Goal: Transaction & Acquisition: Purchase product/service

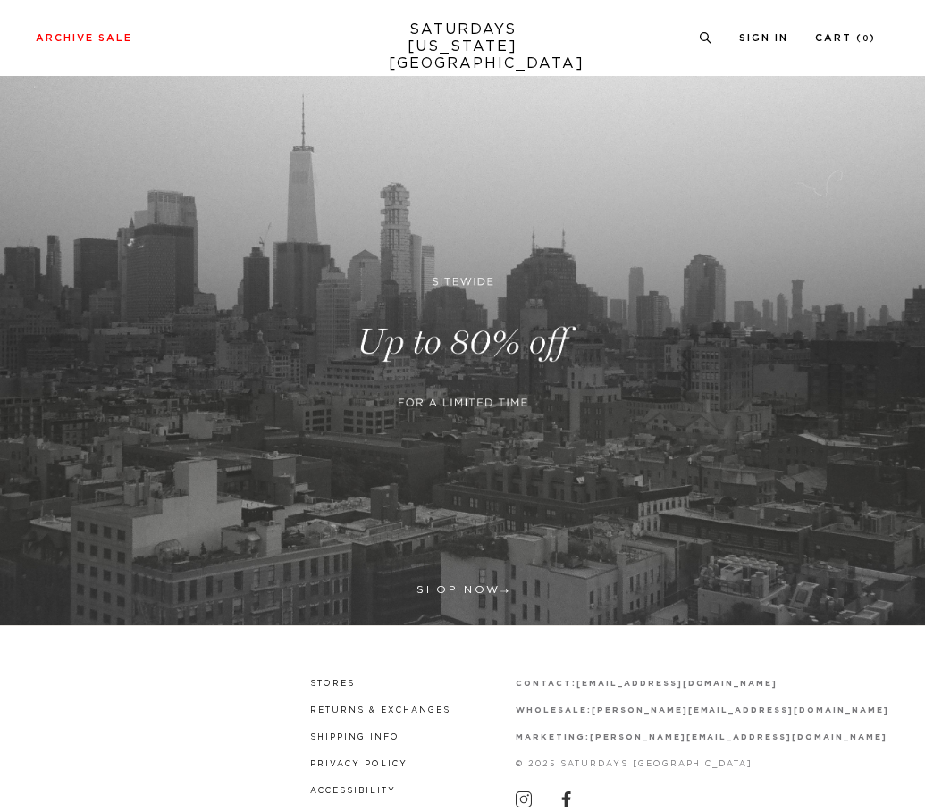
scroll to position [153, 0]
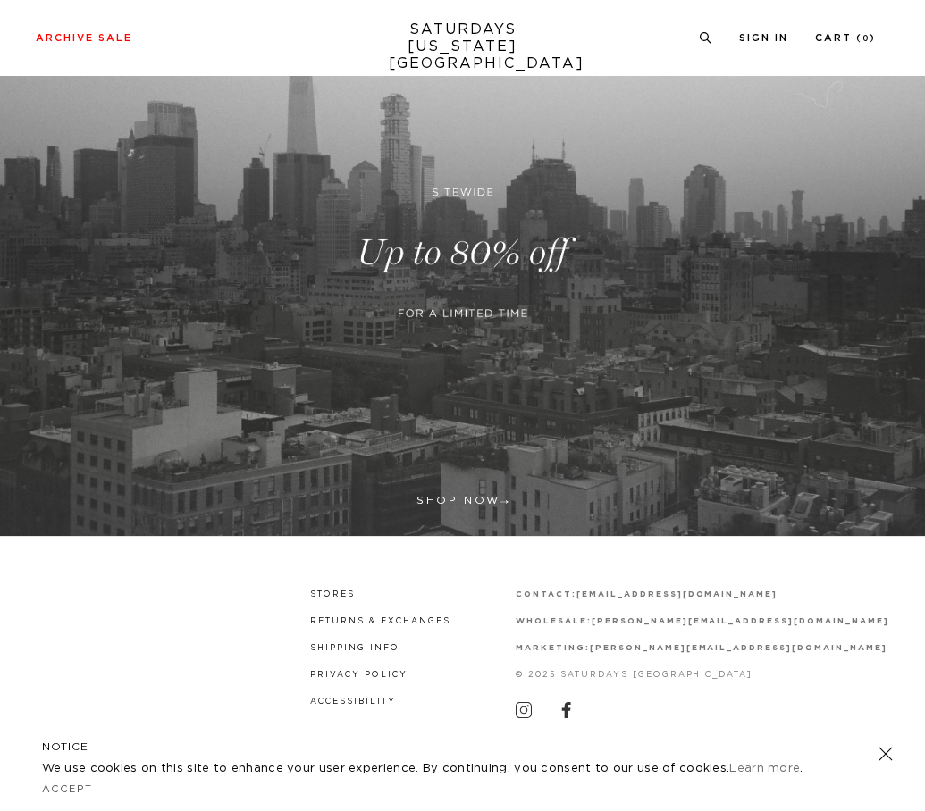
click at [514, 276] on link at bounding box center [462, 253] width 925 height 567
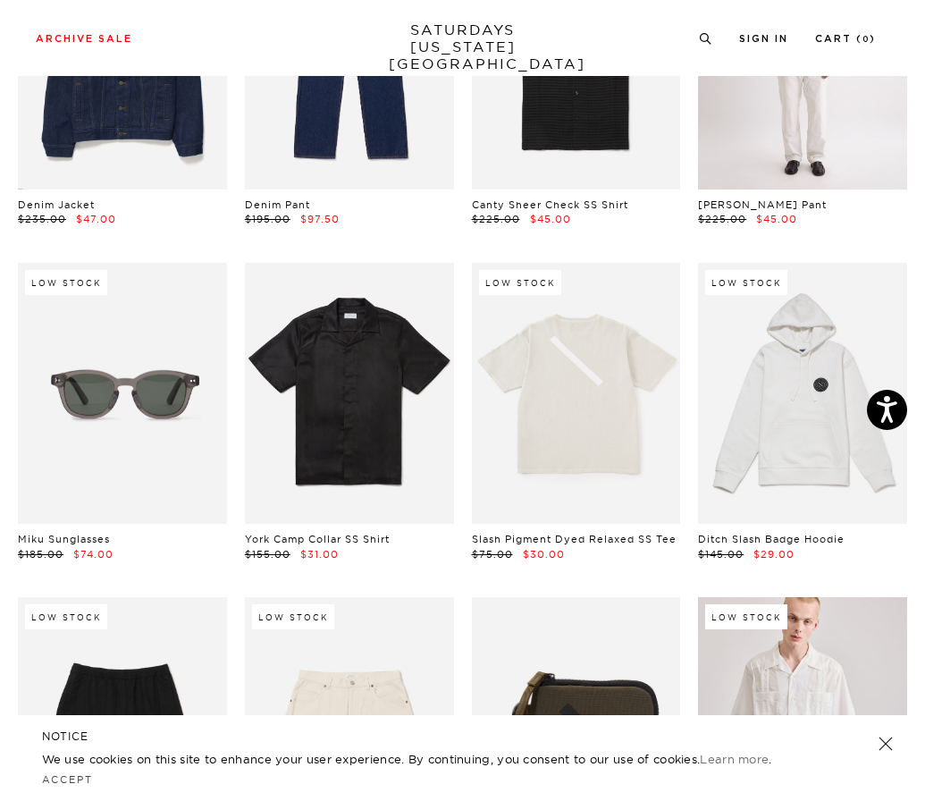
scroll to position [2056, 0]
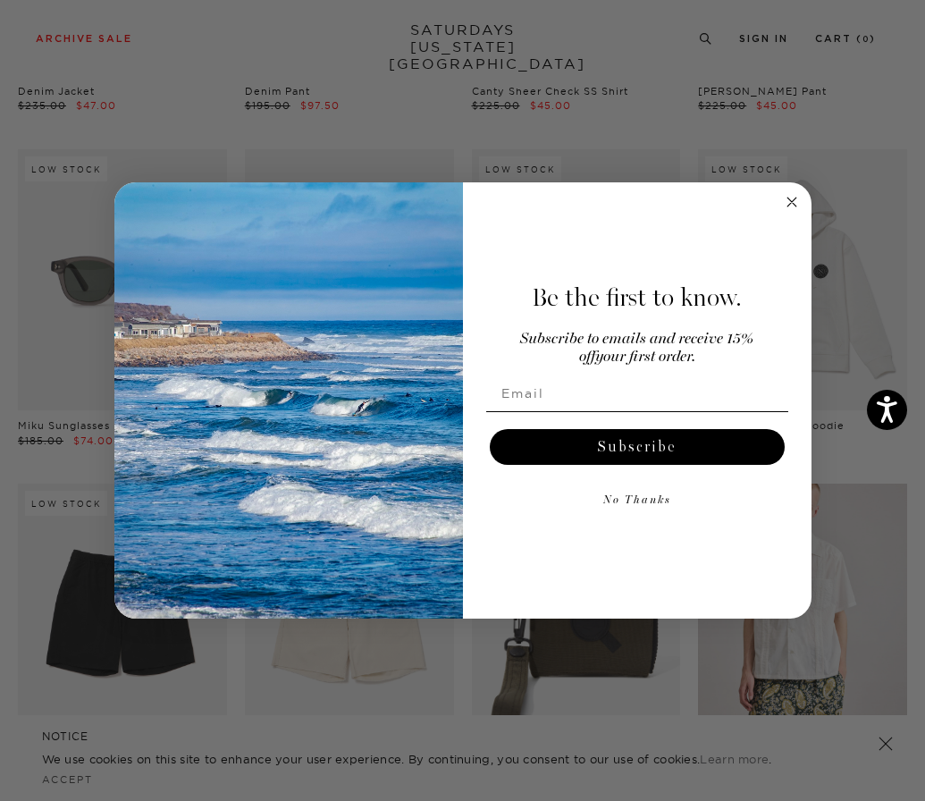
click at [794, 198] on icon "Close dialog" at bounding box center [791, 201] width 9 height 9
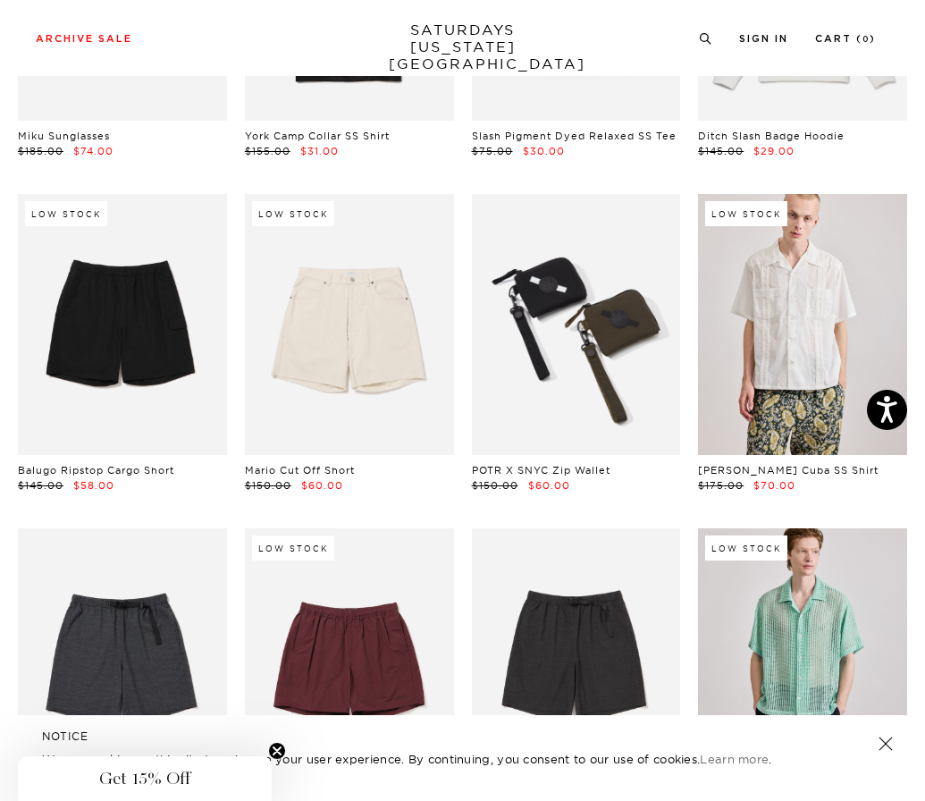
scroll to position [2347, 0]
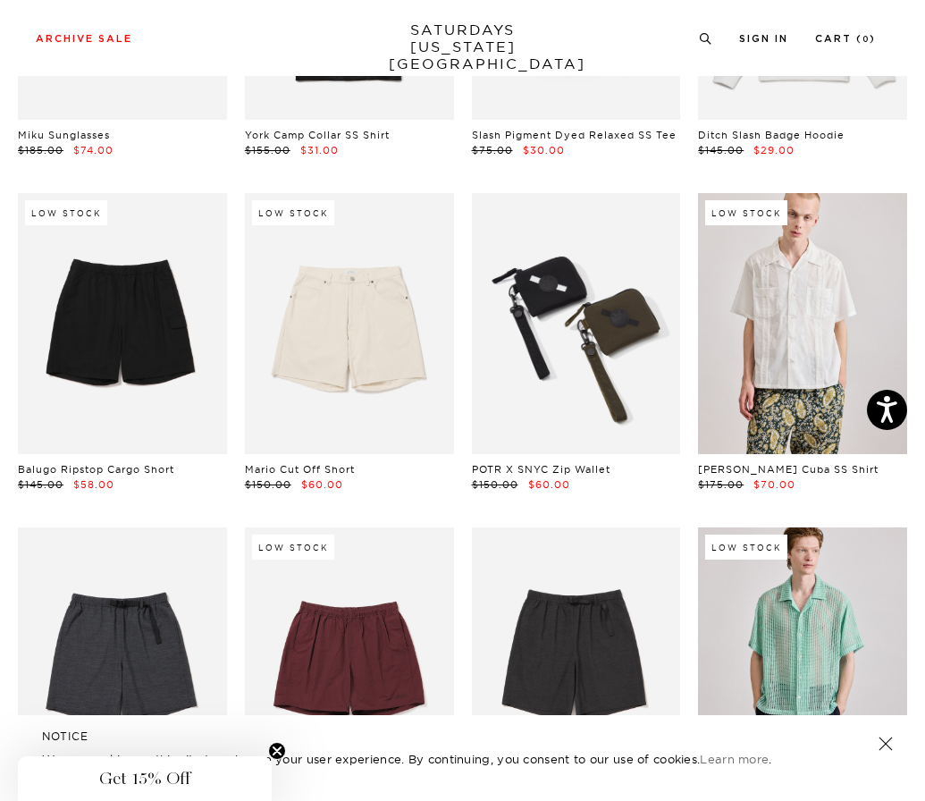
click at [587, 337] on link at bounding box center [576, 323] width 209 height 261
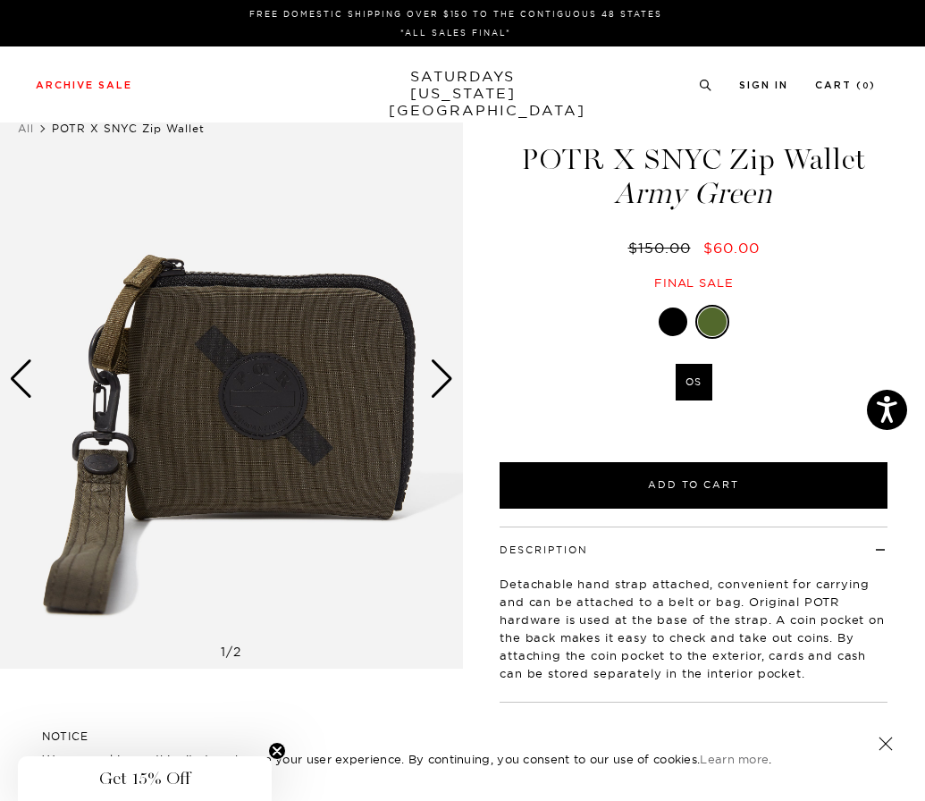
click at [450, 370] on div "Next slide" at bounding box center [442, 378] width 24 height 39
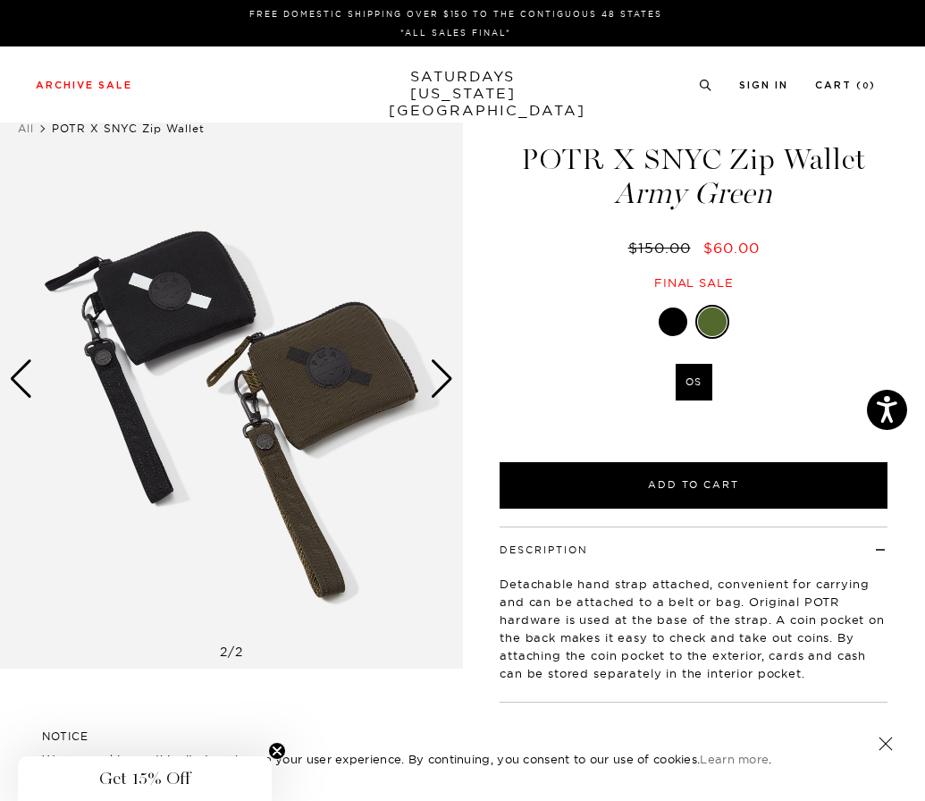
click at [450, 377] on div "Next slide" at bounding box center [442, 378] width 24 height 39
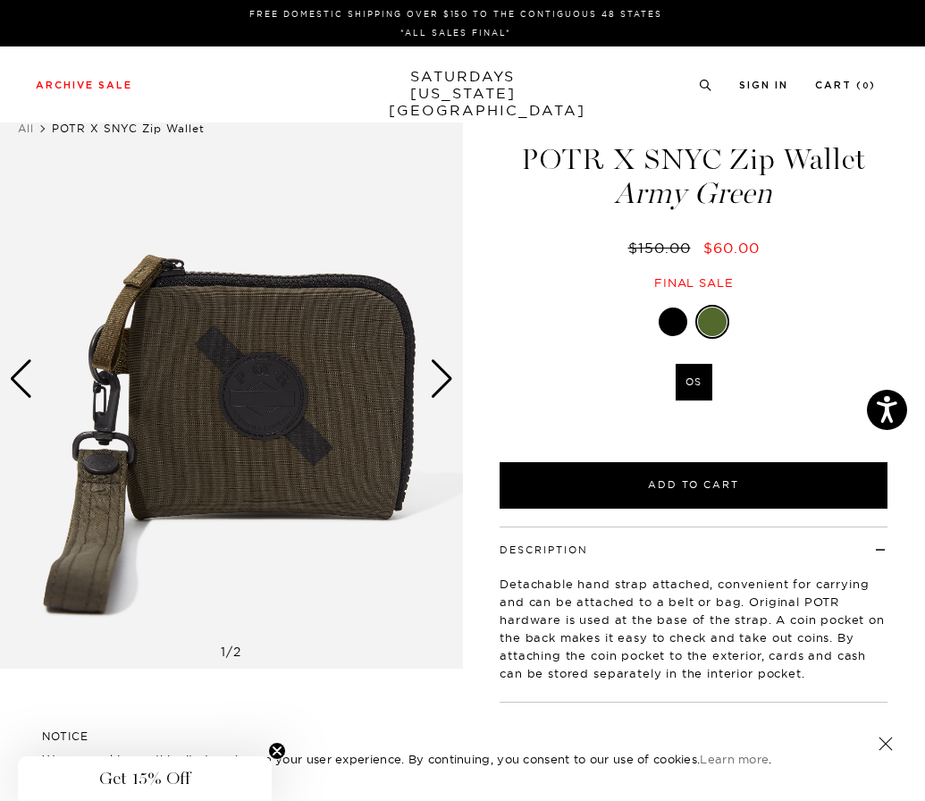
click at [450, 377] on div "Next slide" at bounding box center [442, 378] width 24 height 39
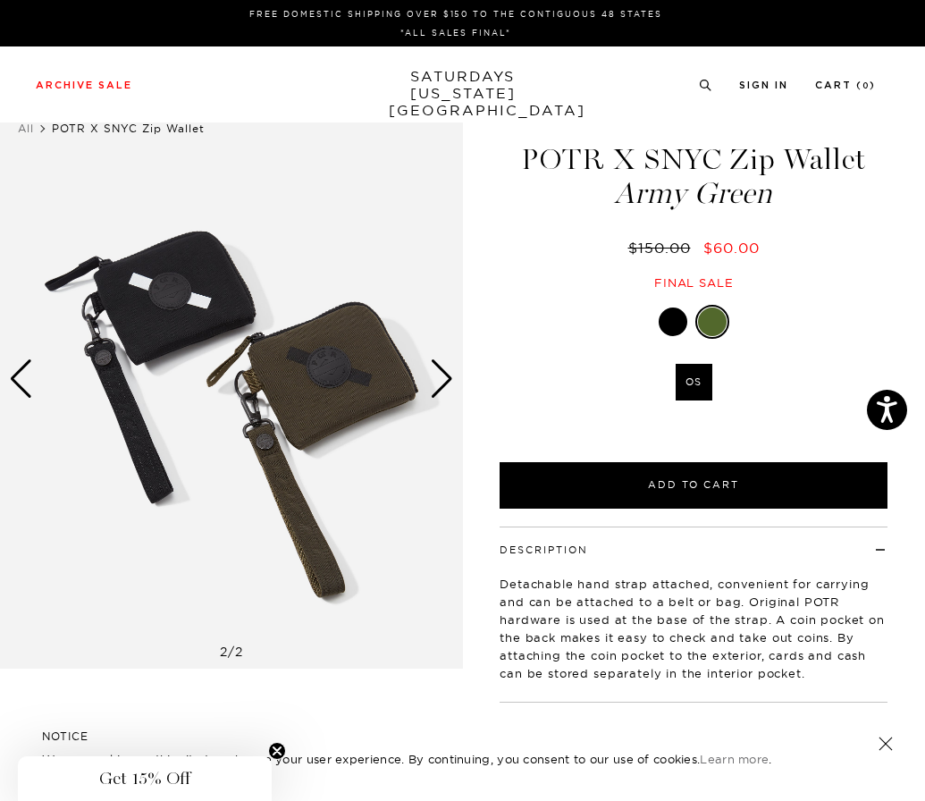
click at [450, 377] on div "Next slide" at bounding box center [442, 378] width 24 height 39
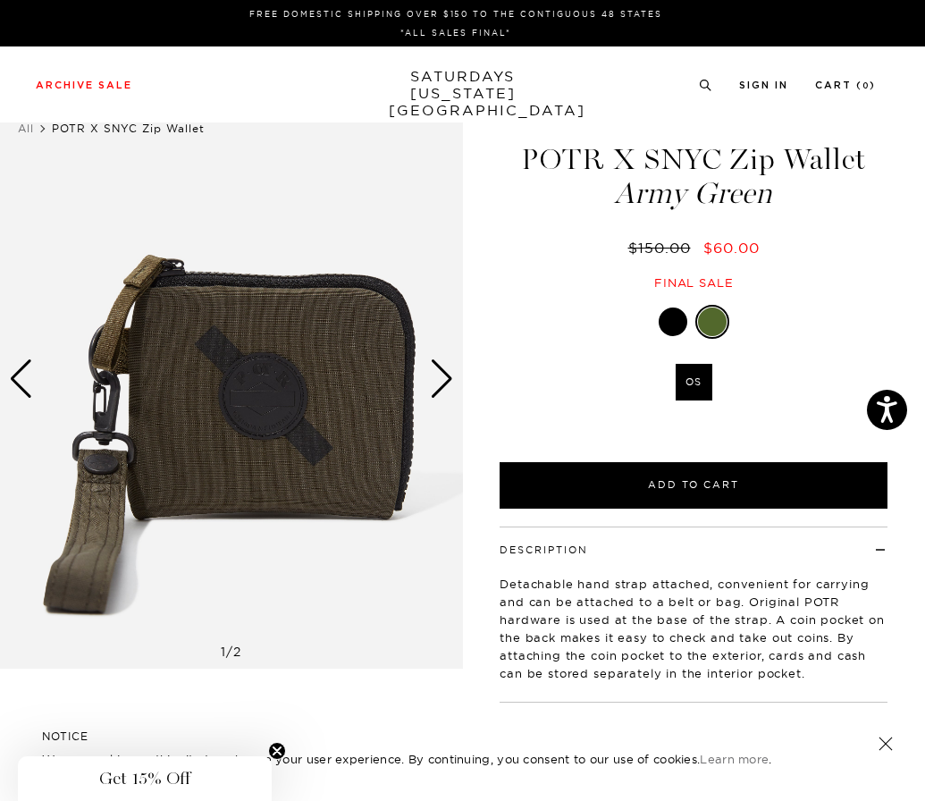
click at [450, 377] on div "Next slide" at bounding box center [442, 378] width 24 height 39
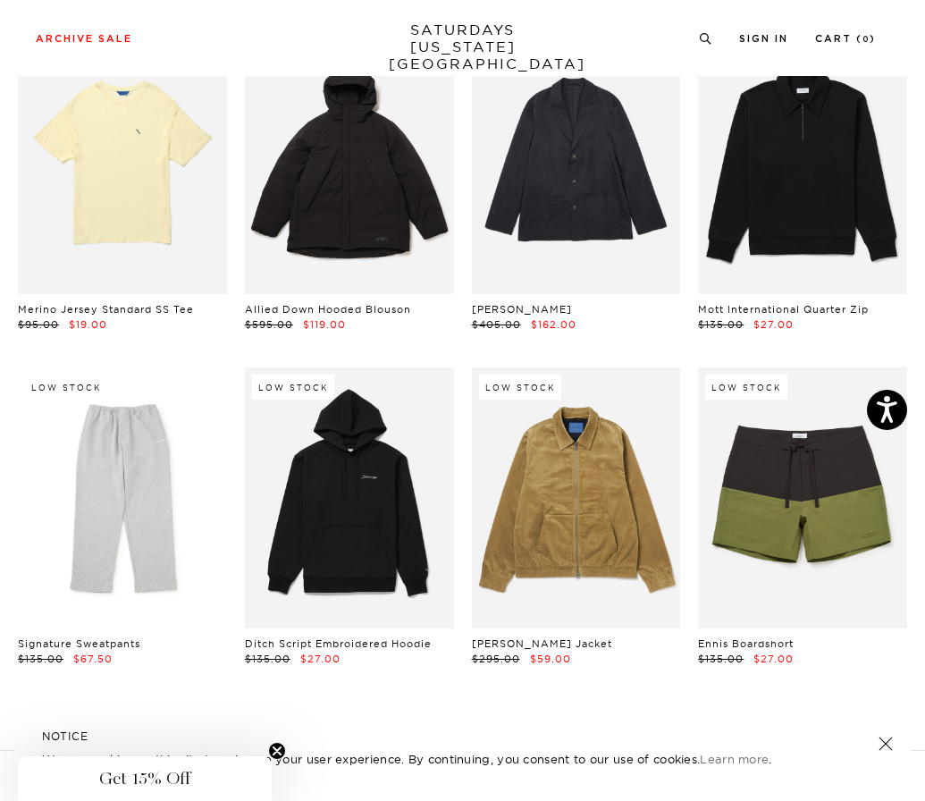
scroll to position [20008, 0]
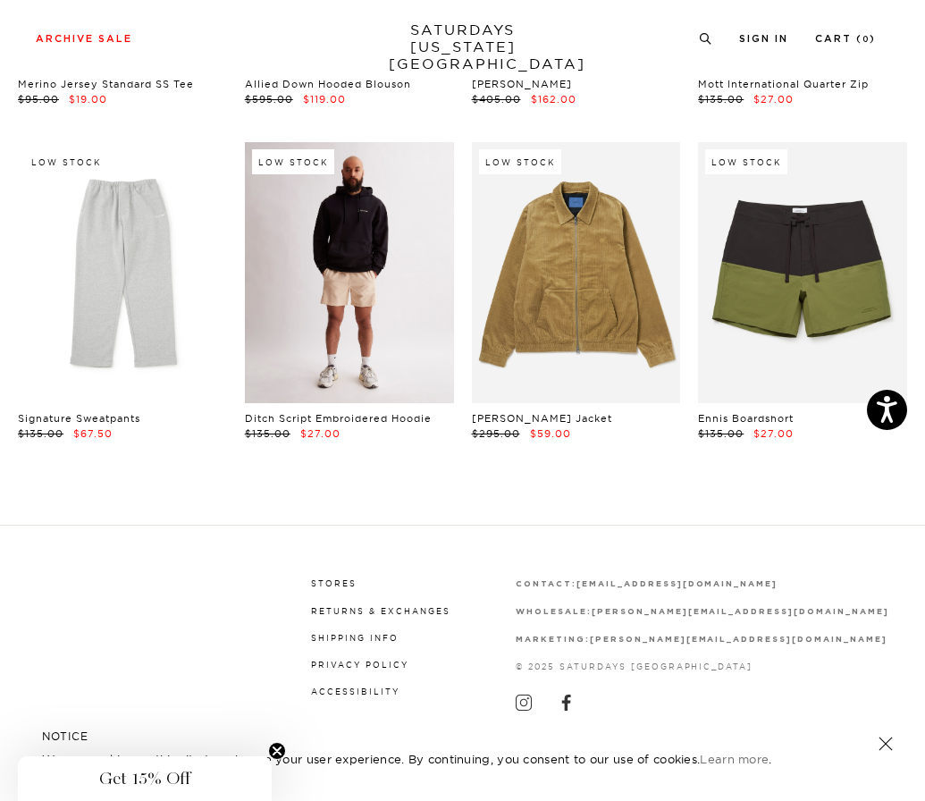
click at [403, 330] on link at bounding box center [349, 272] width 209 height 261
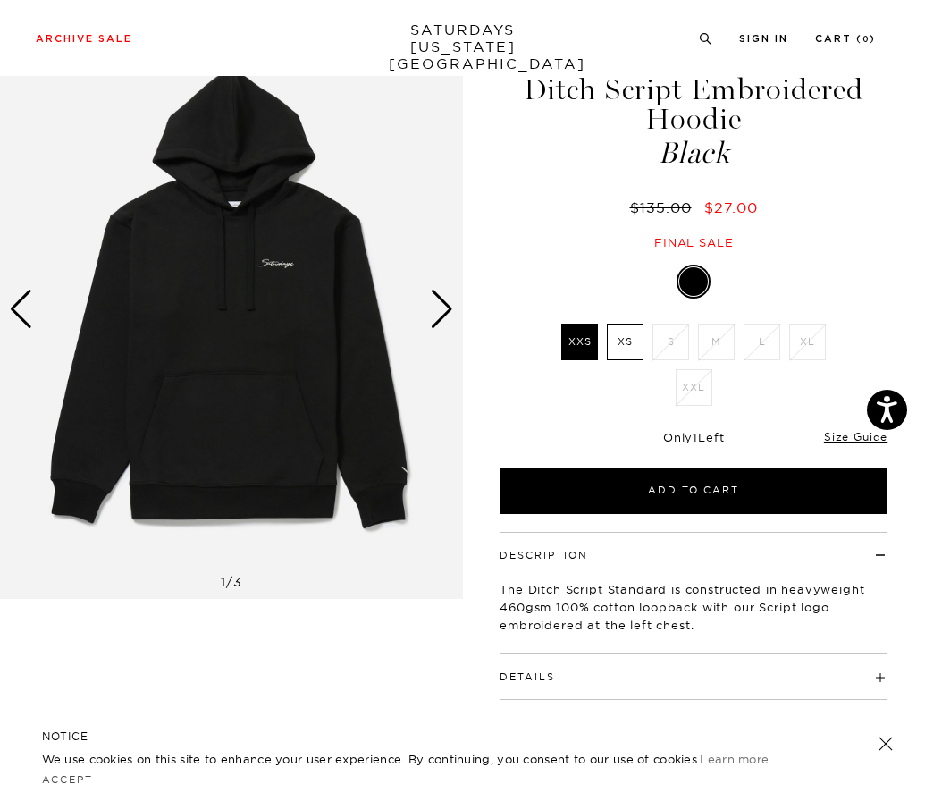
scroll to position [61, 0]
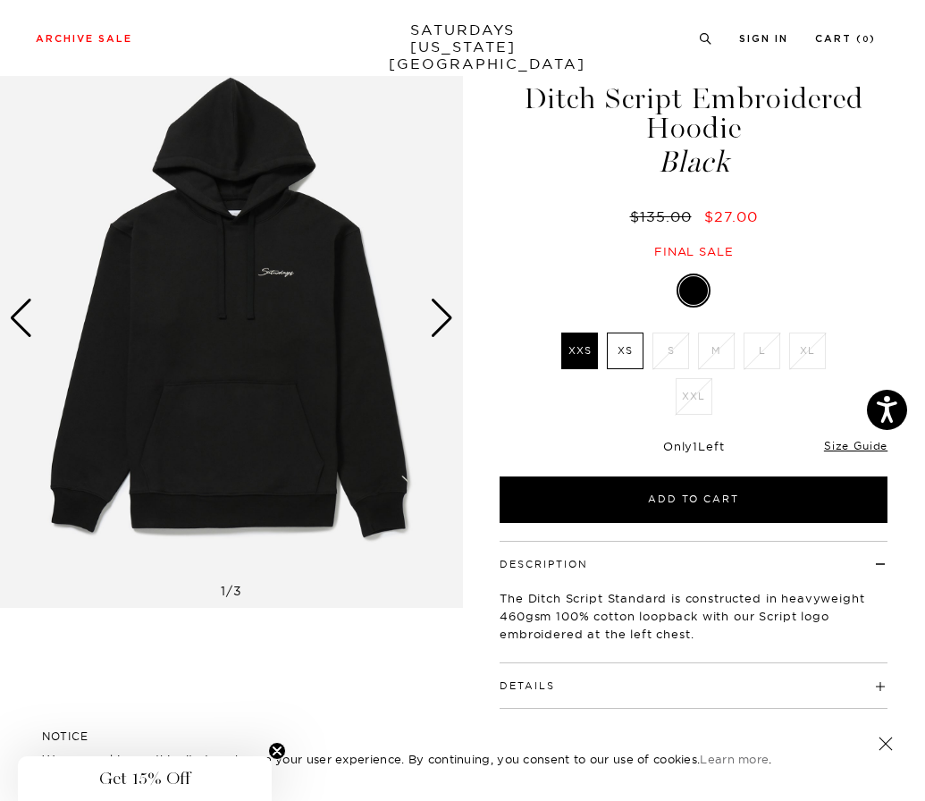
click at [458, 331] on img at bounding box center [231, 318] width 463 height 578
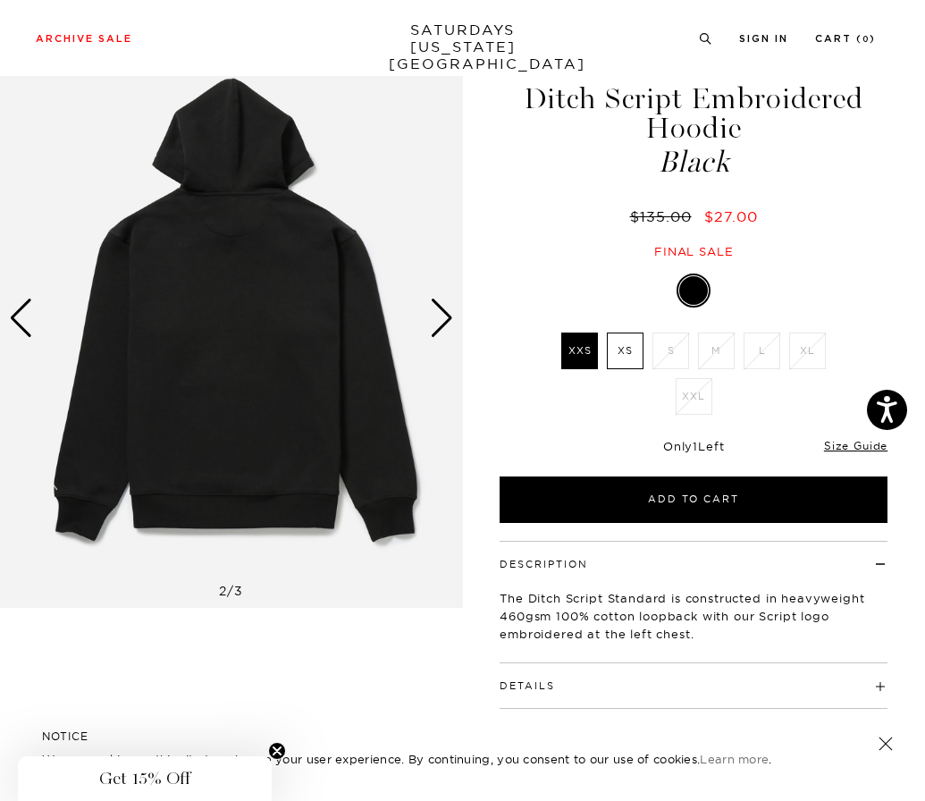
click at [446, 323] on div "Next slide" at bounding box center [442, 317] width 24 height 39
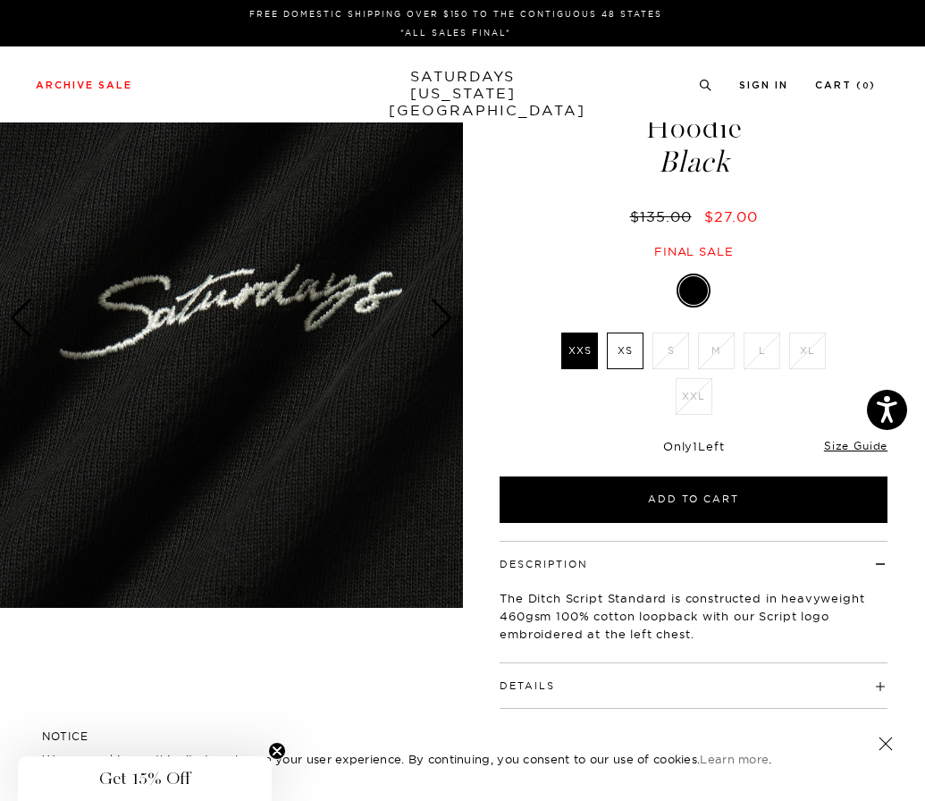
scroll to position [0, 0]
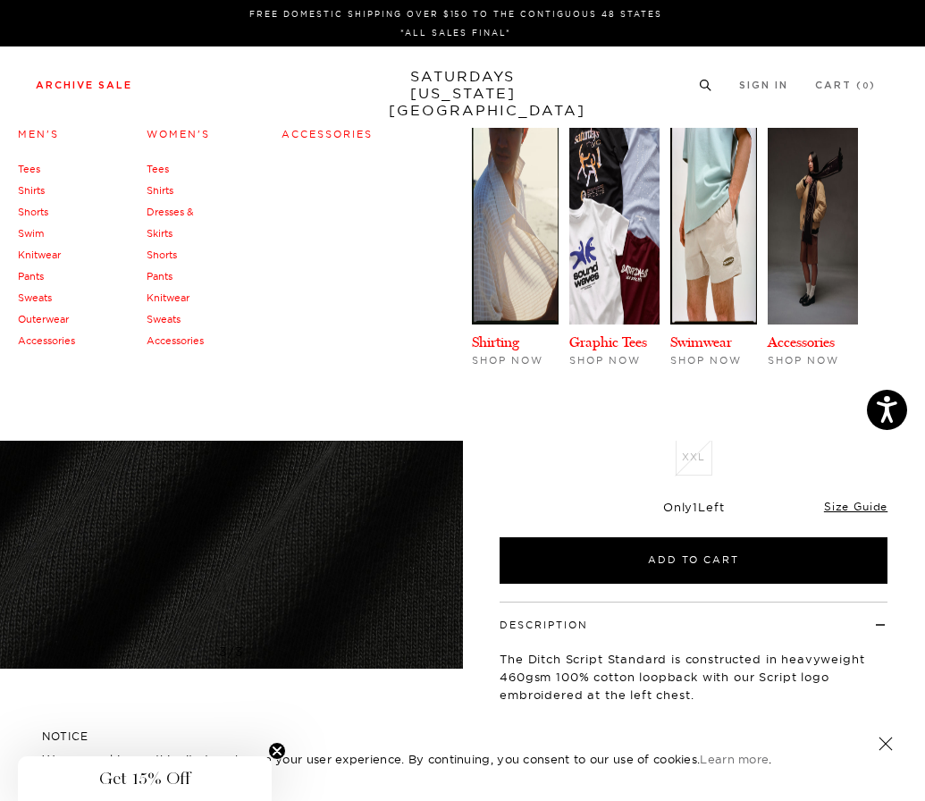
click at [101, 83] on link "Archive Sale" at bounding box center [84, 85] width 97 height 10
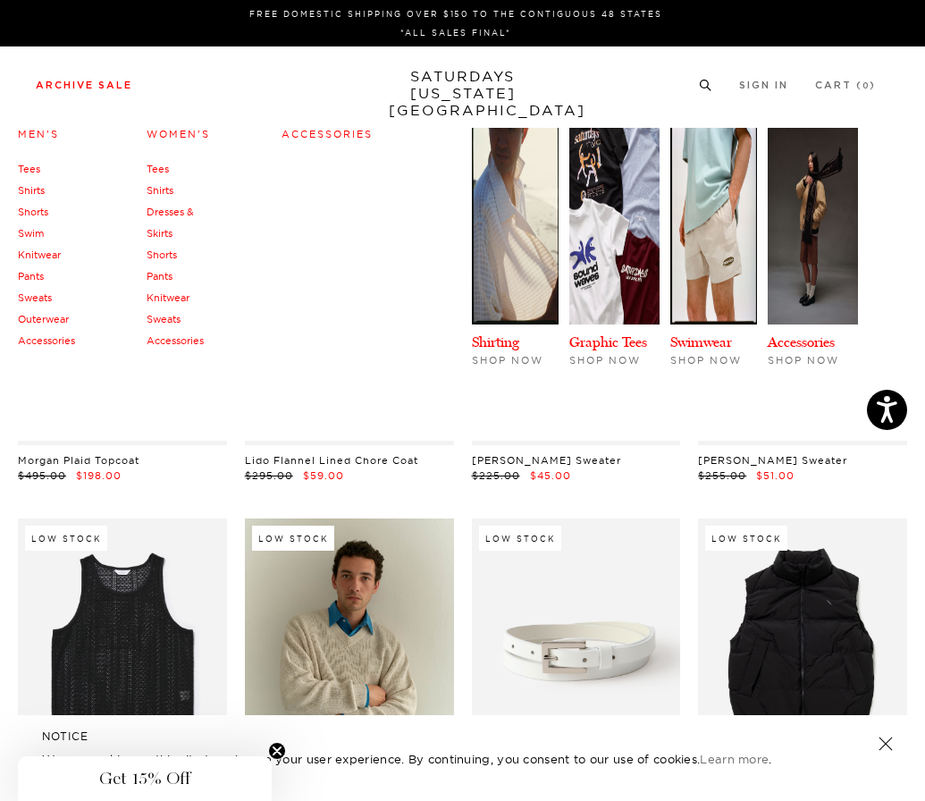
click at [59, 342] on link "Accessories" at bounding box center [46, 340] width 57 height 13
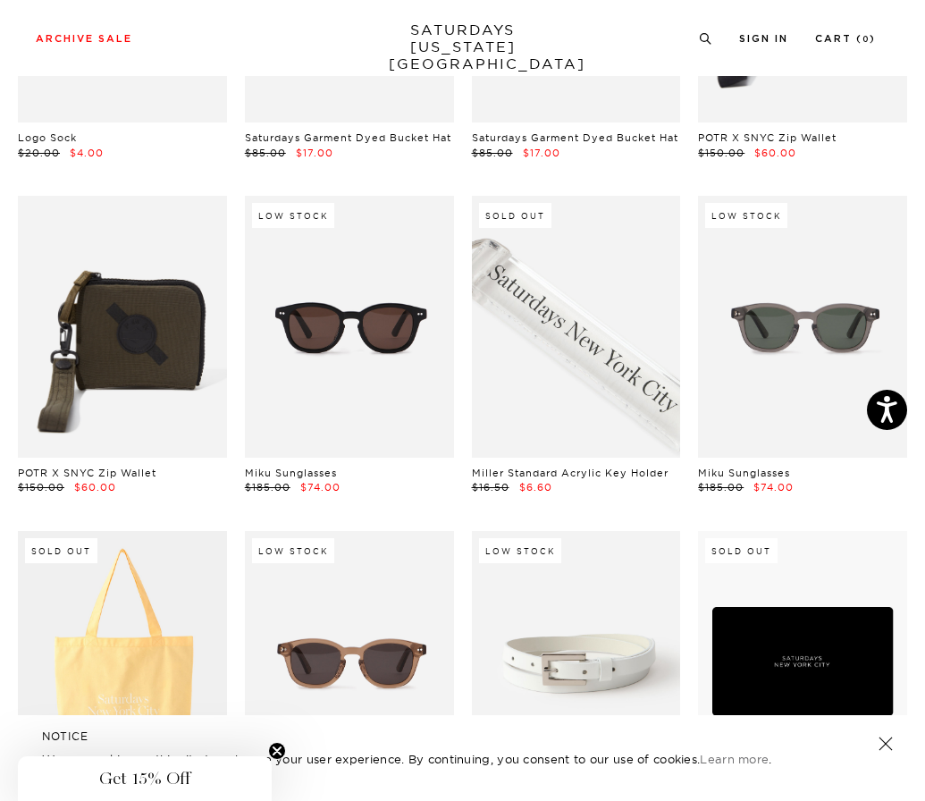
scroll to position [321, 0]
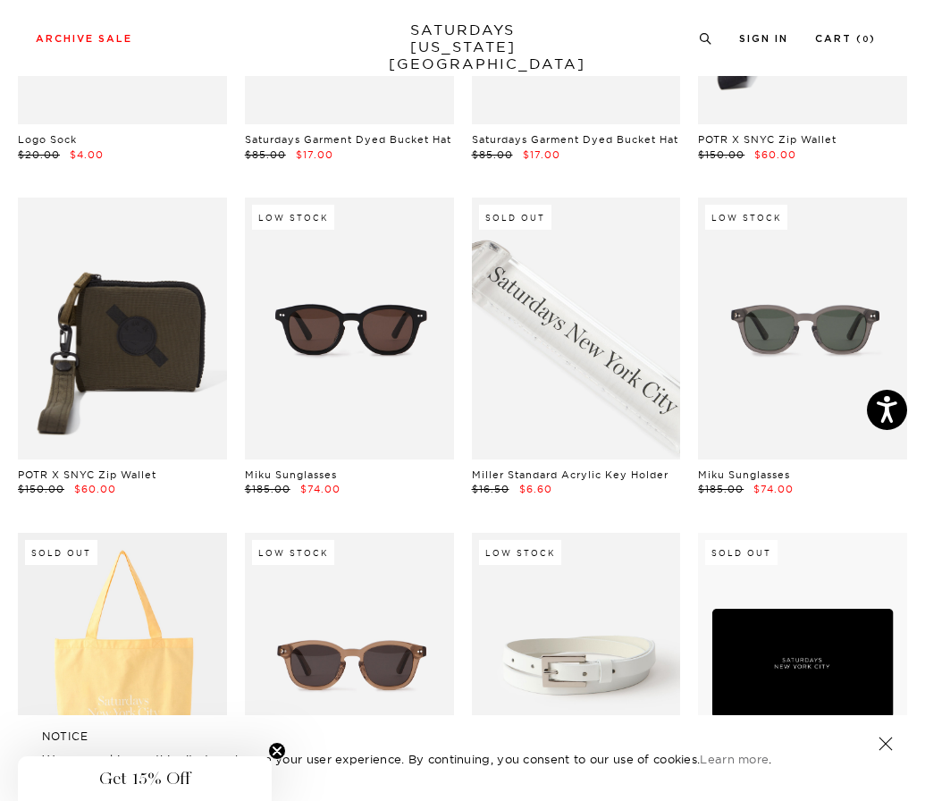
click at [519, 367] on link at bounding box center [576, 327] width 209 height 261
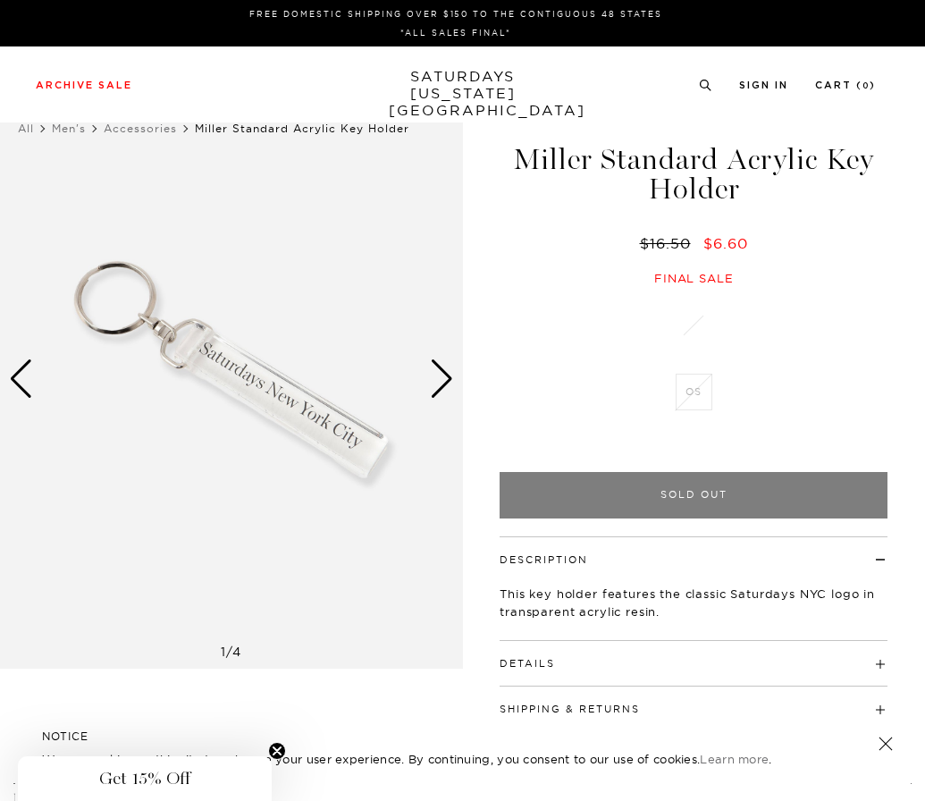
click at [434, 389] on div "Next slide" at bounding box center [442, 378] width 24 height 39
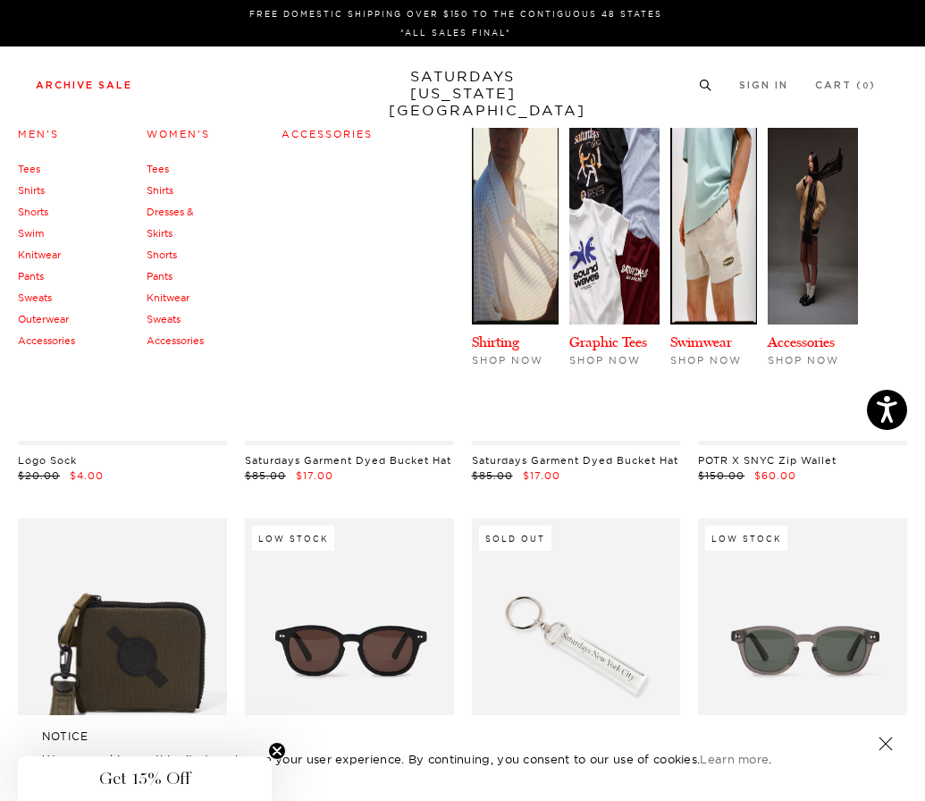
click at [181, 338] on link "Accessories" at bounding box center [175, 340] width 57 height 13
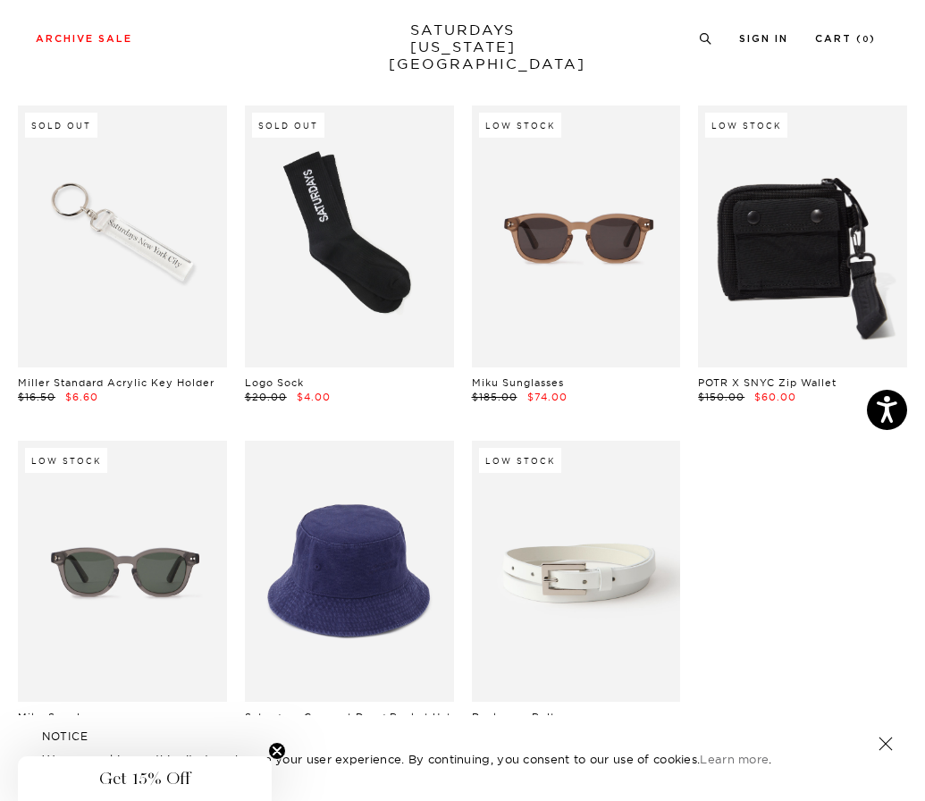
scroll to position [376, 0]
